Goal: Information Seeking & Learning: Understand process/instructions

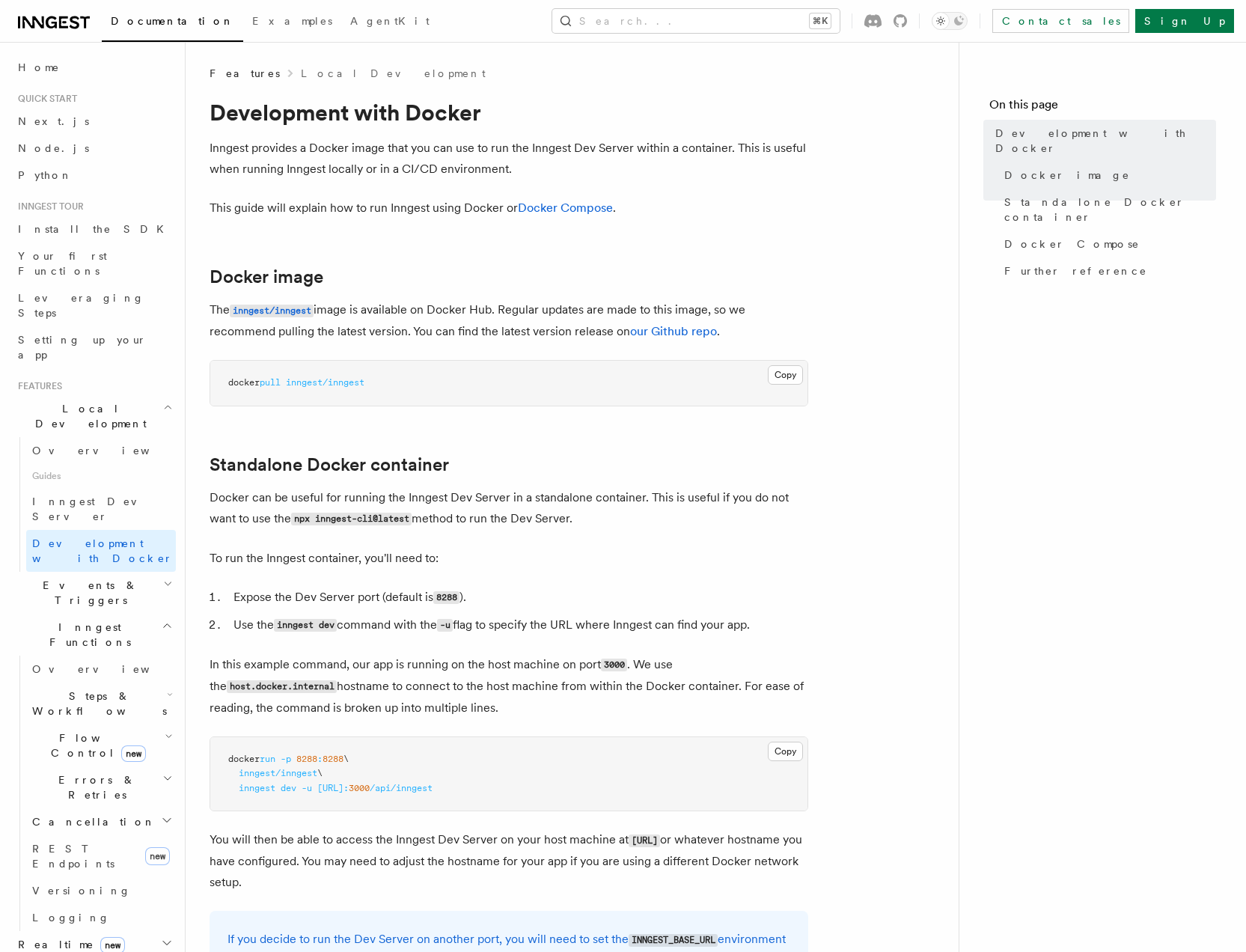
click at [86, 689] on span "Steps & Workflows" at bounding box center [96, 704] width 140 height 30
click at [93, 759] on span "Function steps" at bounding box center [103, 765] width 115 height 12
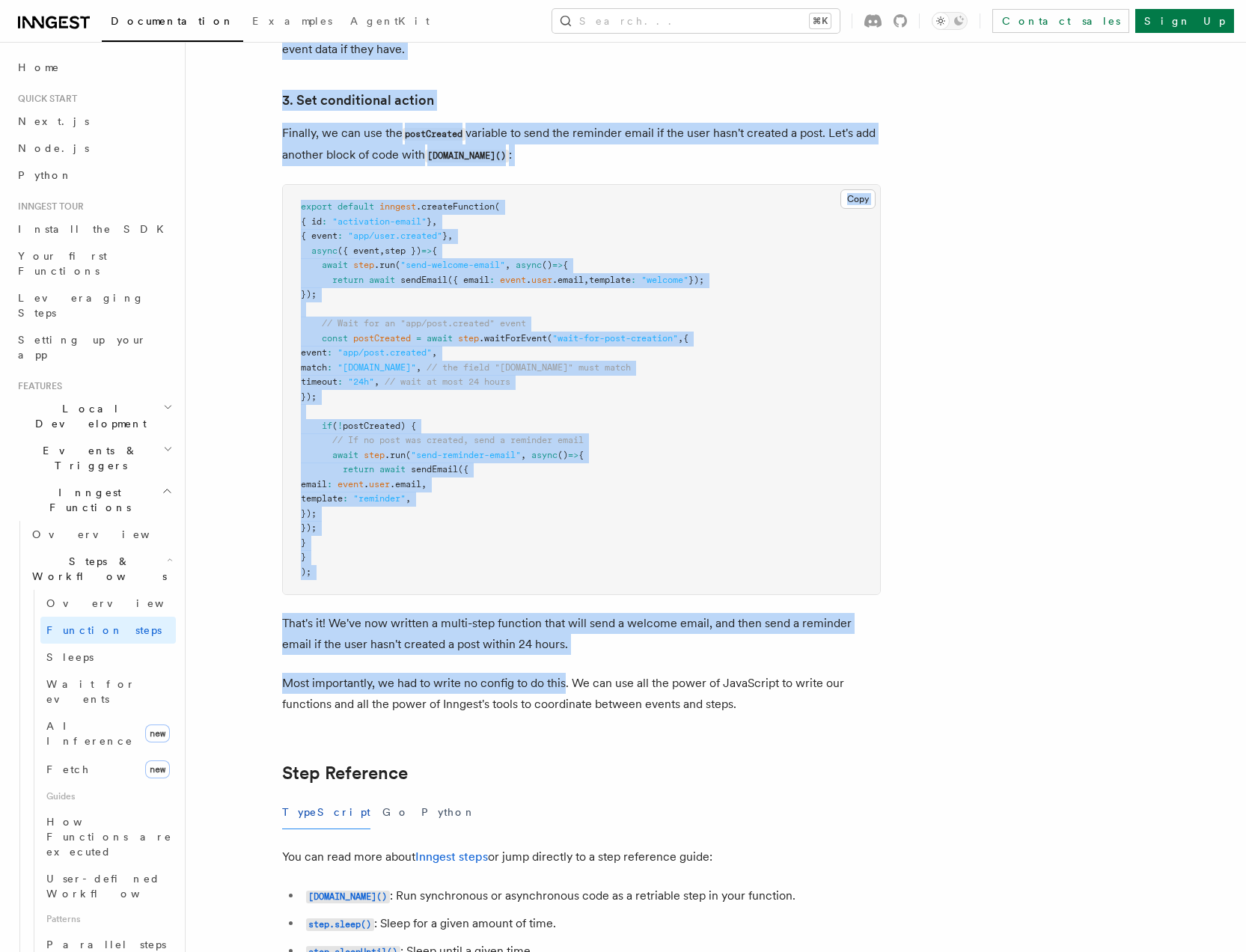
scroll to position [2124, 0]
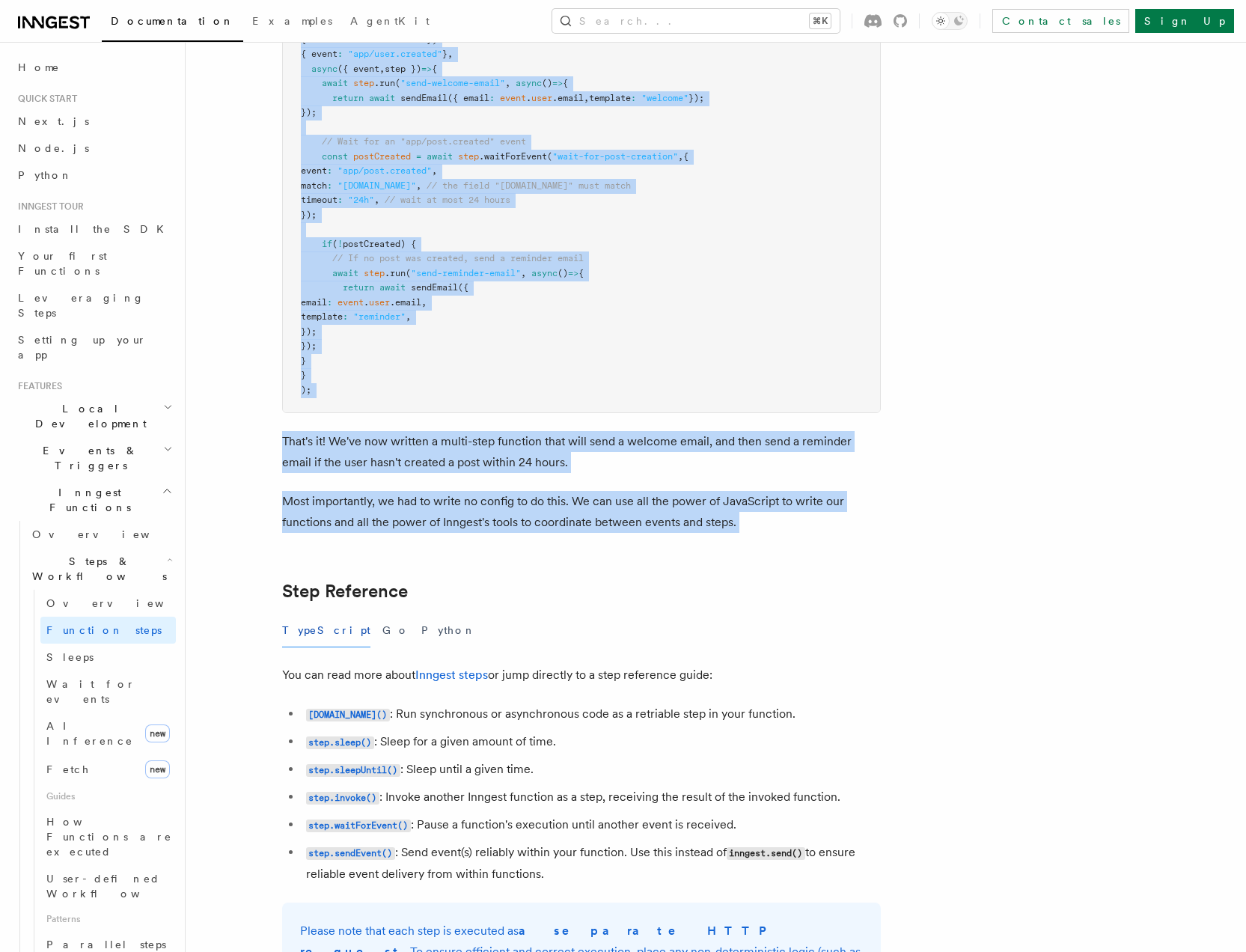
drag, startPoint x: 281, startPoint y: 127, endPoint x: 821, endPoint y: 551, distance: 686.6
click at [821, 551] on article "Features Inngest Functions Steps & Workflows Multi-Step Functions Use Inngest's…" at bounding box center [676, 779] width 935 height 5676
copy article "Multi-Step Functions Use Inngest's multi-step functions to safely coordinate ev…"
click at [819, 904] on article "Features Inngest Functions Steps & Workflows Multi-Step Functions Use Inngest's…" at bounding box center [676, 779] width 935 height 5676
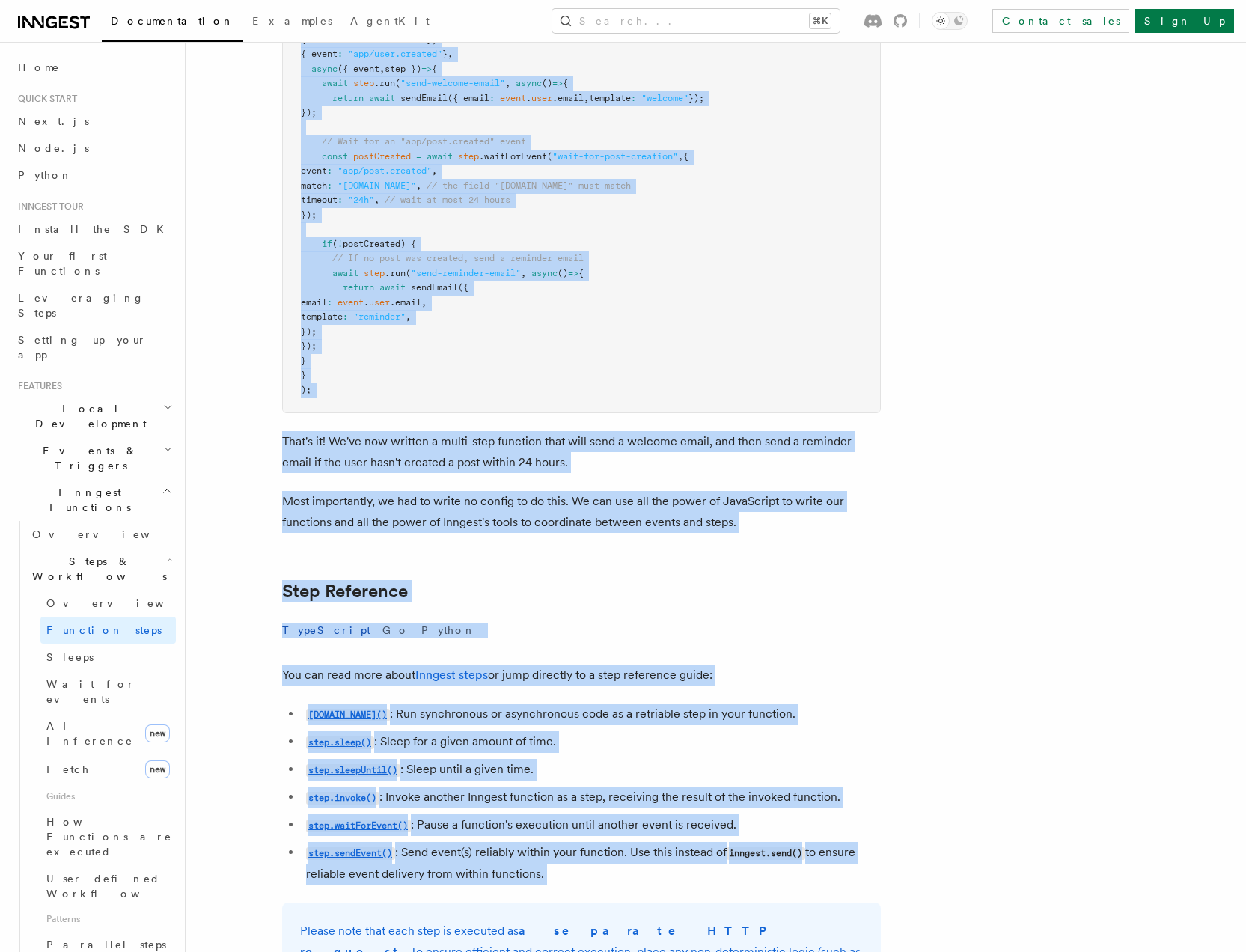
copy article "Multi-Step Functions Use Inngest's multi-step functions to safely coordinate ev…"
click at [924, 527] on article "Features Inngest Functions Steps & Workflows Multi-Step Functions Use Inngest's…" at bounding box center [676, 779] width 935 height 5676
